Goal: Information Seeking & Learning: Learn about a topic

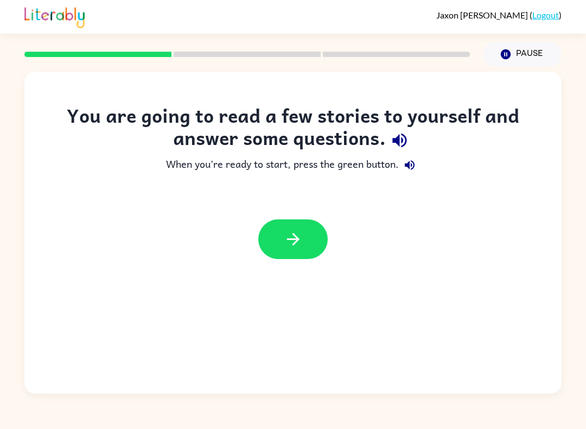
click at [309, 227] on button "button" at bounding box center [292, 239] width 69 height 40
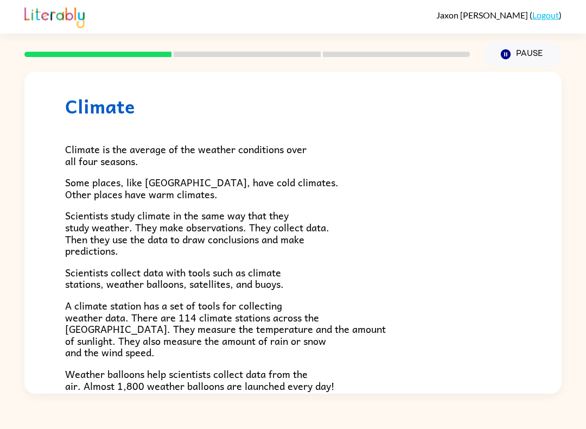
scroll to position [17, 0]
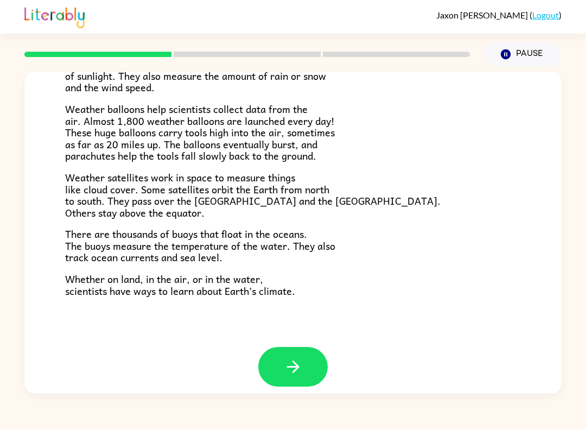
scroll to position [282, 0]
click at [285, 364] on icon "button" at bounding box center [293, 367] width 19 height 19
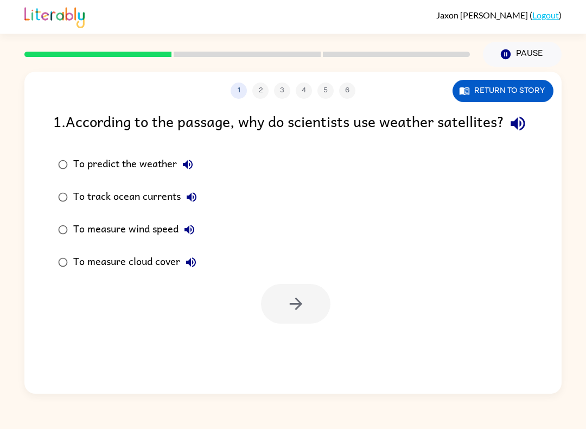
scroll to position [0, 0]
click at [283, 323] on button "button" at bounding box center [295, 304] width 69 height 40
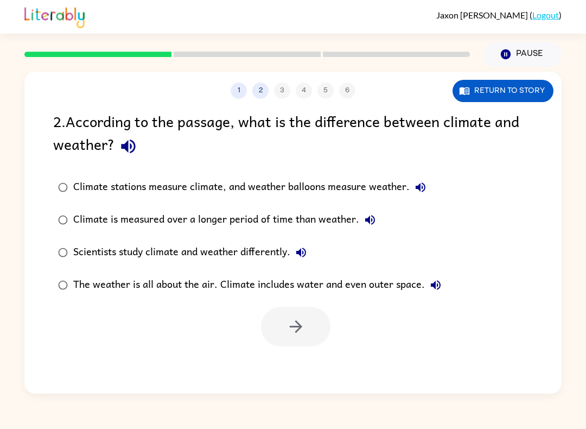
click at [107, 190] on div "Climate stations measure climate, and weather balloons measure weather." at bounding box center [252, 187] width 358 height 22
click at [290, 325] on icon "button" at bounding box center [296, 326] width 19 height 19
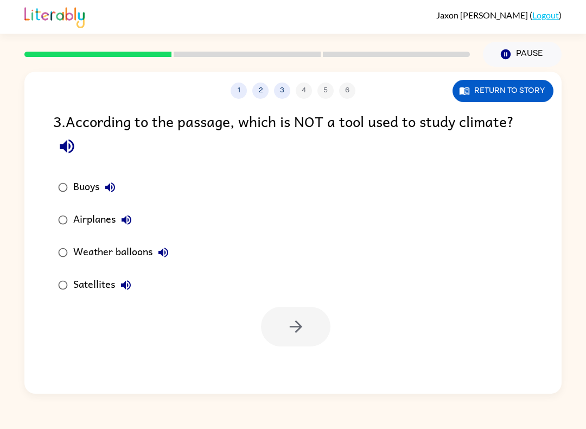
click at [131, 220] on icon "button" at bounding box center [127, 220] width 10 height 10
click at [125, 226] on icon "button" at bounding box center [126, 219] width 13 height 13
click at [303, 336] on icon "button" at bounding box center [296, 326] width 19 height 19
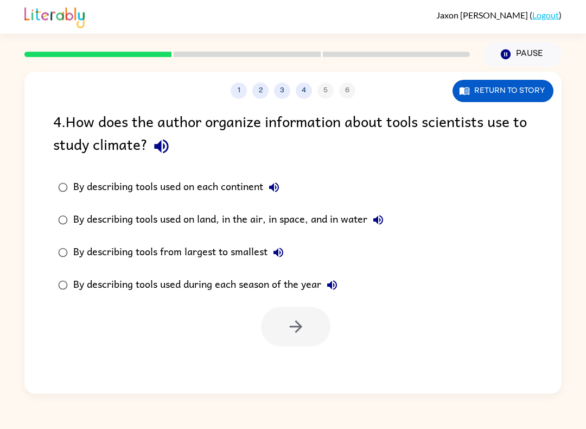
click at [339, 205] on label "By describing tools used on land, in the air, in space, and in water" at bounding box center [220, 219] width 347 height 33
click at [274, 333] on button "button" at bounding box center [295, 327] width 69 height 40
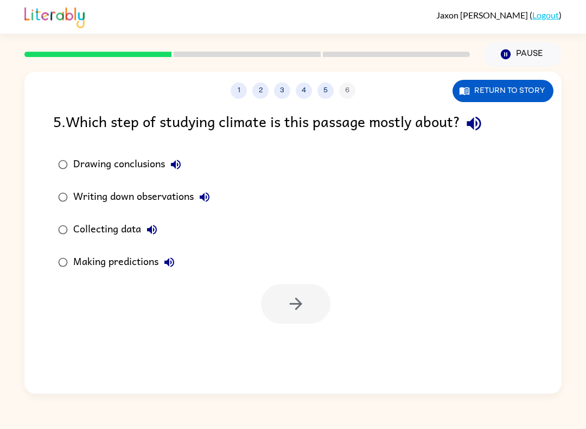
click at [93, 236] on div "Collecting data" at bounding box center [118, 230] width 90 height 22
click at [80, 263] on div "Making predictions" at bounding box center [126, 262] width 107 height 22
click at [96, 237] on div "Collecting data" at bounding box center [118, 230] width 90 height 22
click at [289, 309] on icon "button" at bounding box center [296, 303] width 19 height 19
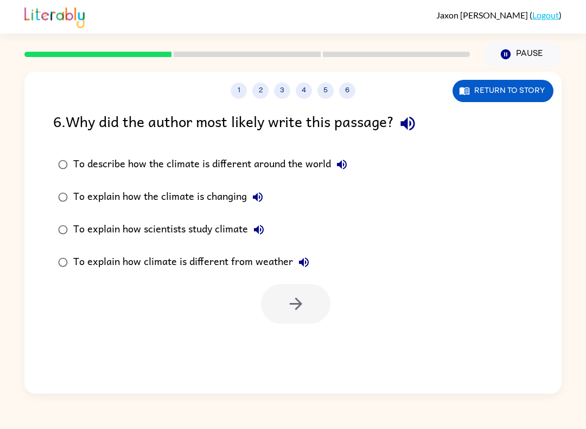
click at [197, 203] on div "To explain how the climate is changing" at bounding box center [170, 197] width 195 height 22
click at [263, 313] on button "button" at bounding box center [295, 304] width 69 height 40
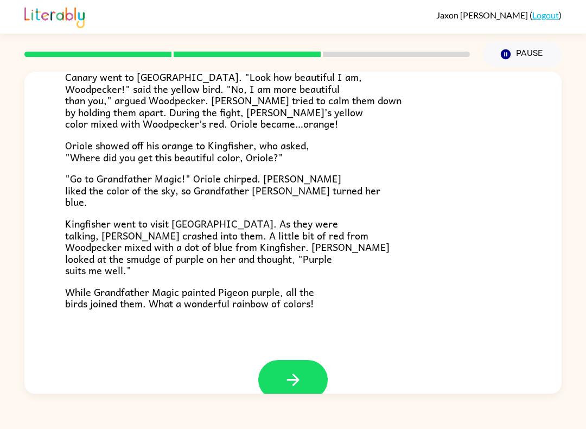
scroll to position [248, 0]
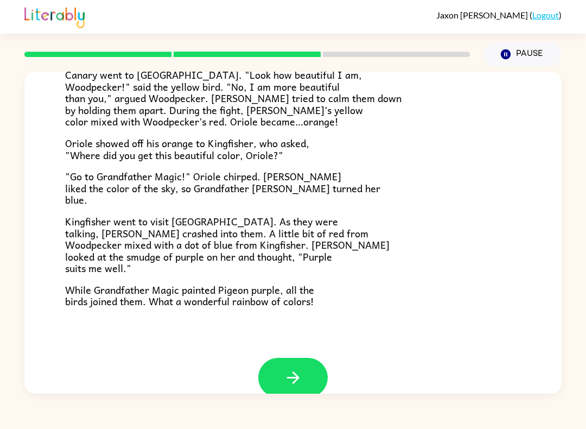
click at [288, 377] on icon "button" at bounding box center [293, 377] width 19 height 19
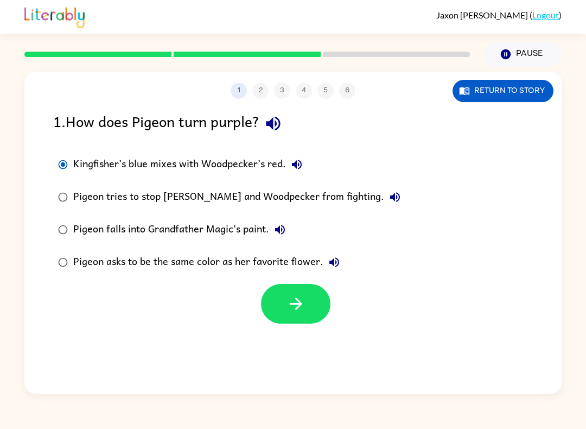
click at [278, 314] on button "button" at bounding box center [295, 304] width 69 height 40
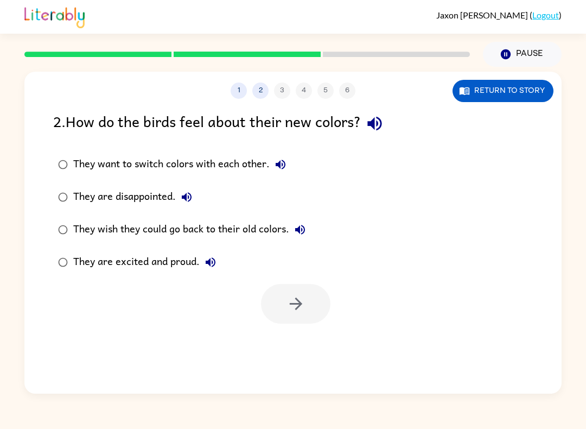
click at [106, 255] on div "They are excited and proud." at bounding box center [147, 262] width 148 height 22
click at [296, 311] on icon "button" at bounding box center [296, 303] width 19 height 19
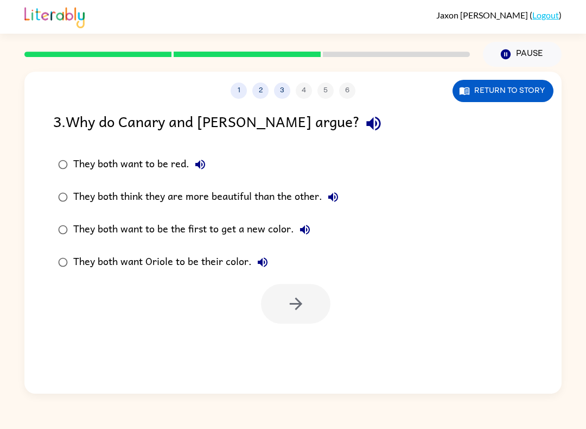
click at [112, 198] on div "They both think they are more beautiful than the other." at bounding box center [208, 197] width 271 height 22
click at [300, 313] on icon "button" at bounding box center [296, 303] width 19 height 19
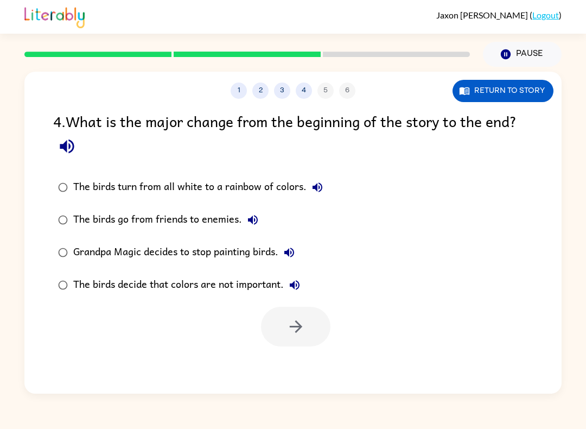
click at [119, 194] on div "The birds turn from all white to a rainbow of colors." at bounding box center [200, 187] width 255 height 22
click at [315, 329] on button "button" at bounding box center [295, 327] width 69 height 40
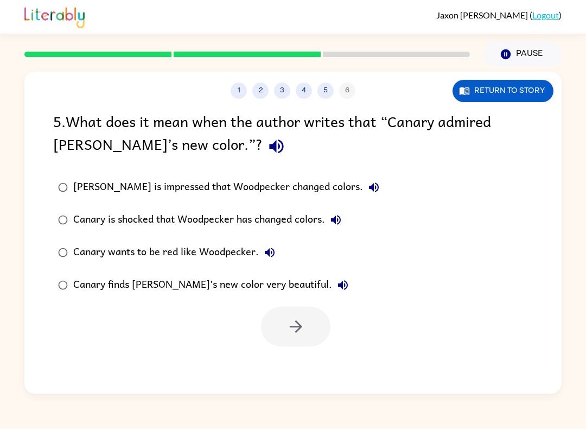
click at [194, 283] on div "Canary finds Woodpecker's new color very beautiful." at bounding box center [213, 285] width 281 height 22
click at [302, 334] on icon "button" at bounding box center [296, 326] width 19 height 19
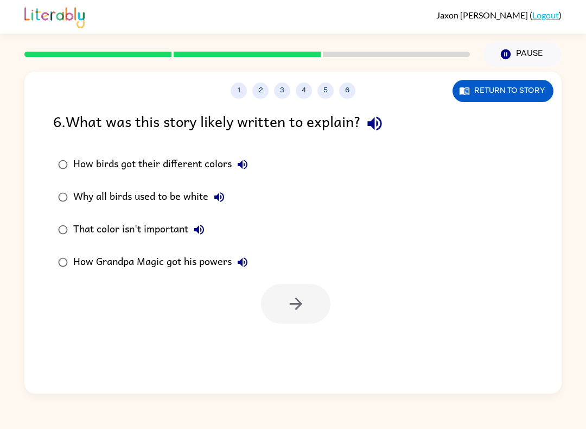
click at [136, 221] on div "That color isn't important" at bounding box center [141, 230] width 137 height 22
click at [126, 161] on div "How birds got their different colors" at bounding box center [163, 165] width 180 height 22
click at [289, 303] on icon "button" at bounding box center [296, 303] width 19 height 19
